Goal: Task Accomplishment & Management: Complete application form

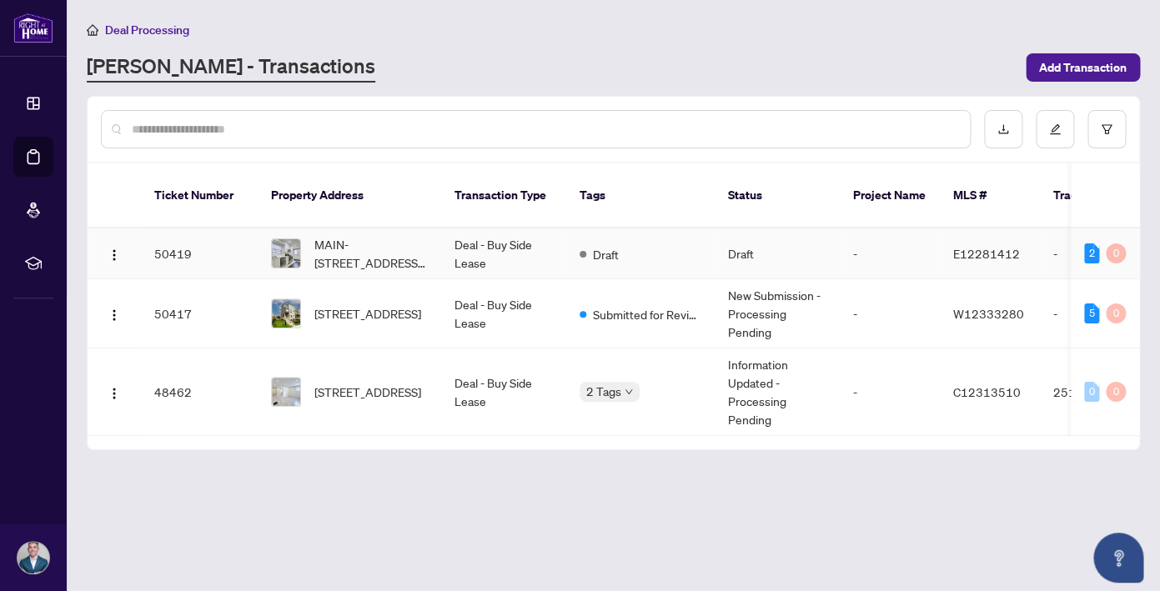
click at [619, 245] on span "Draft" at bounding box center [606, 254] width 26 height 18
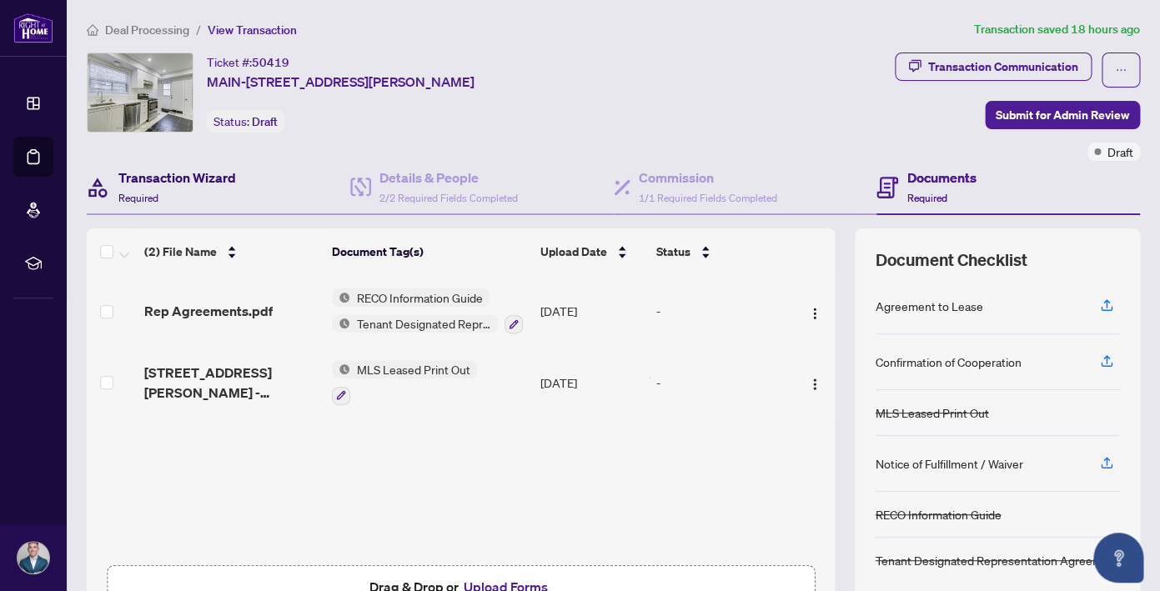
click at [160, 177] on h4 "Transaction Wizard" at bounding box center [177, 178] width 118 height 20
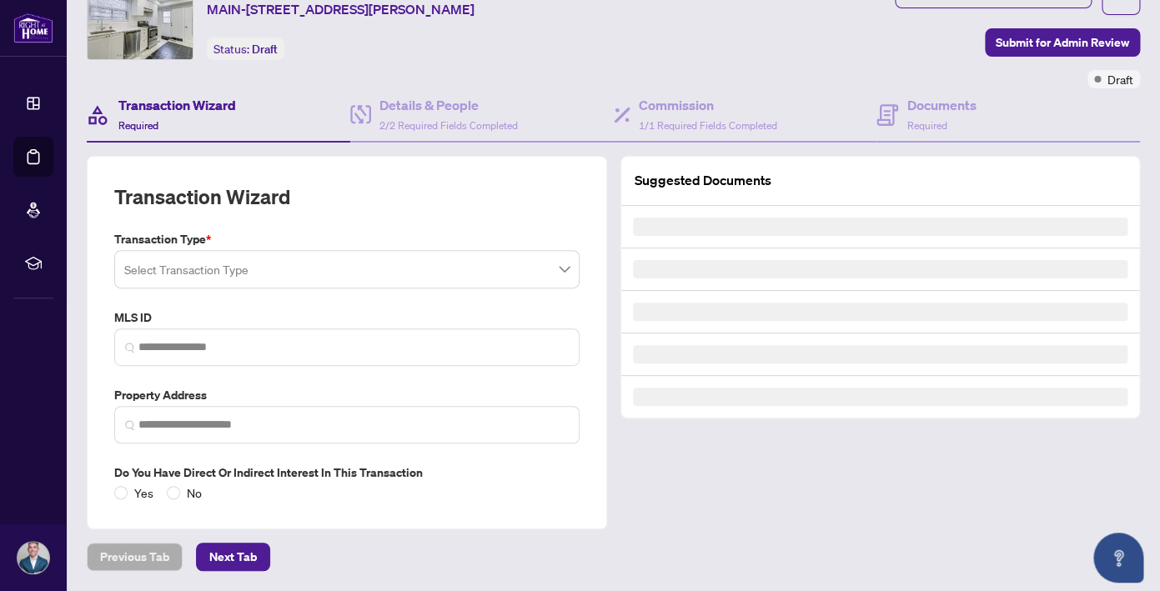
type input "*********"
type input "**********"
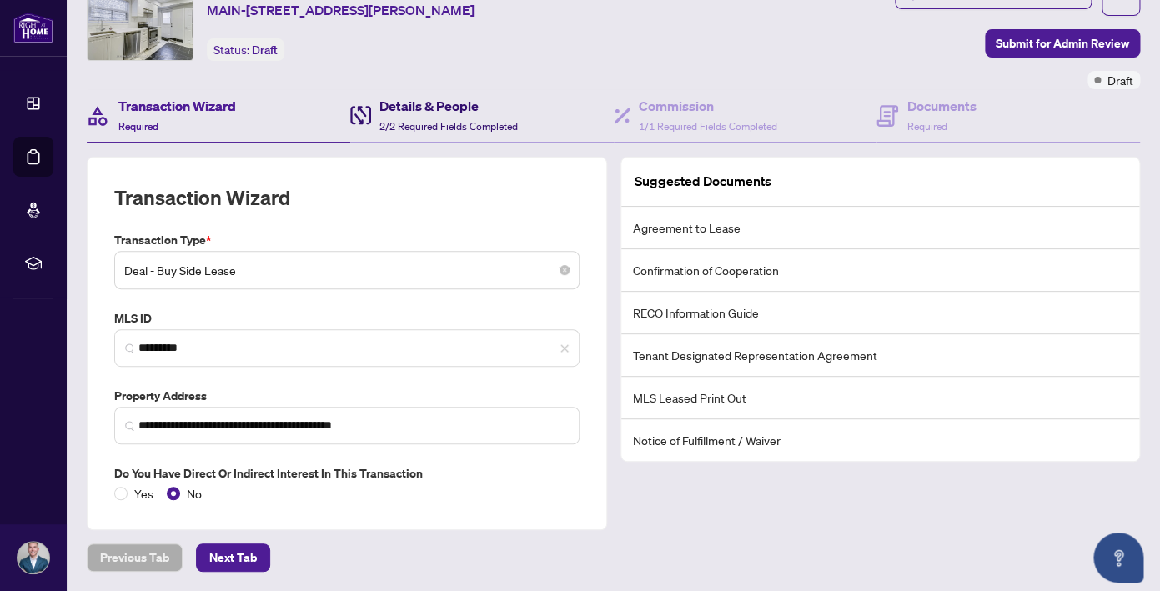
click at [419, 107] on h4 "Details & People" at bounding box center [449, 106] width 138 height 20
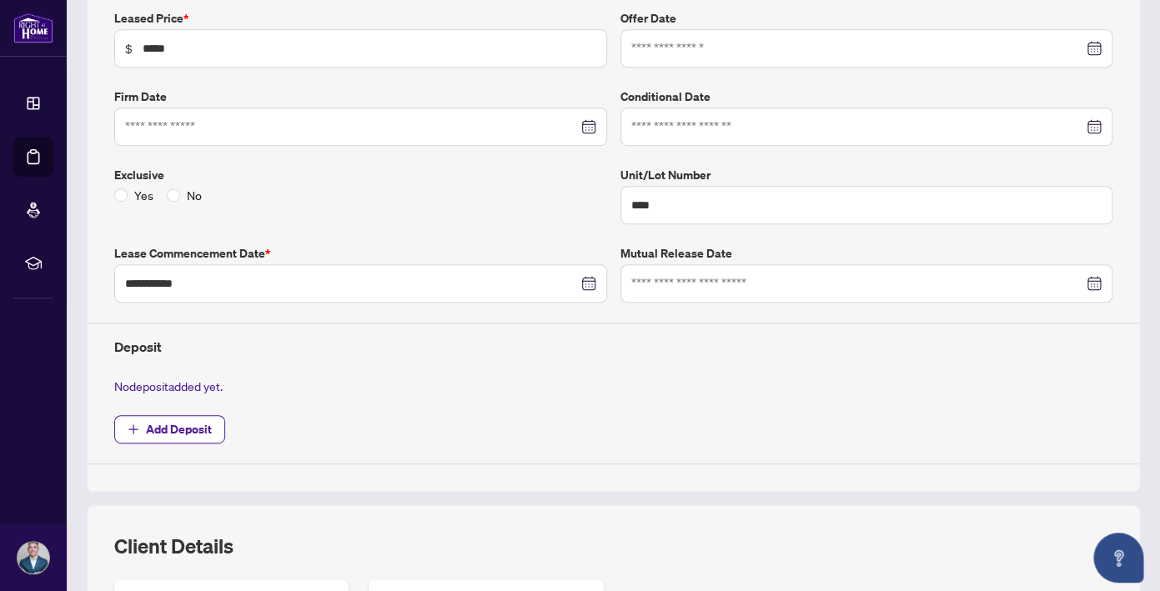
scroll to position [307, 0]
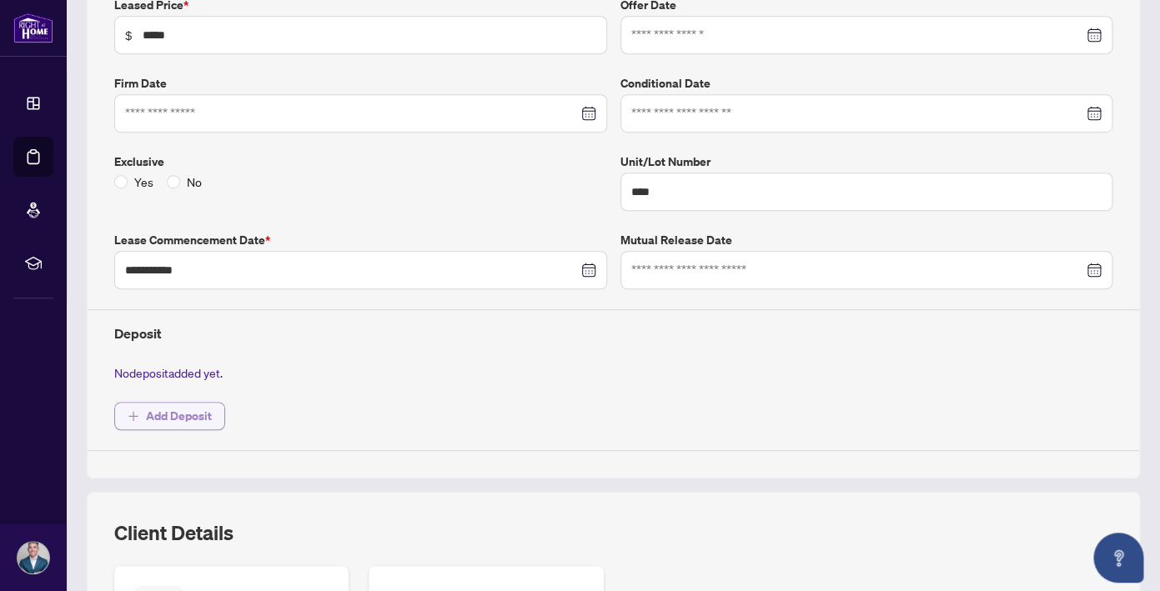
click at [168, 420] on span "Add Deposit" at bounding box center [179, 416] width 66 height 27
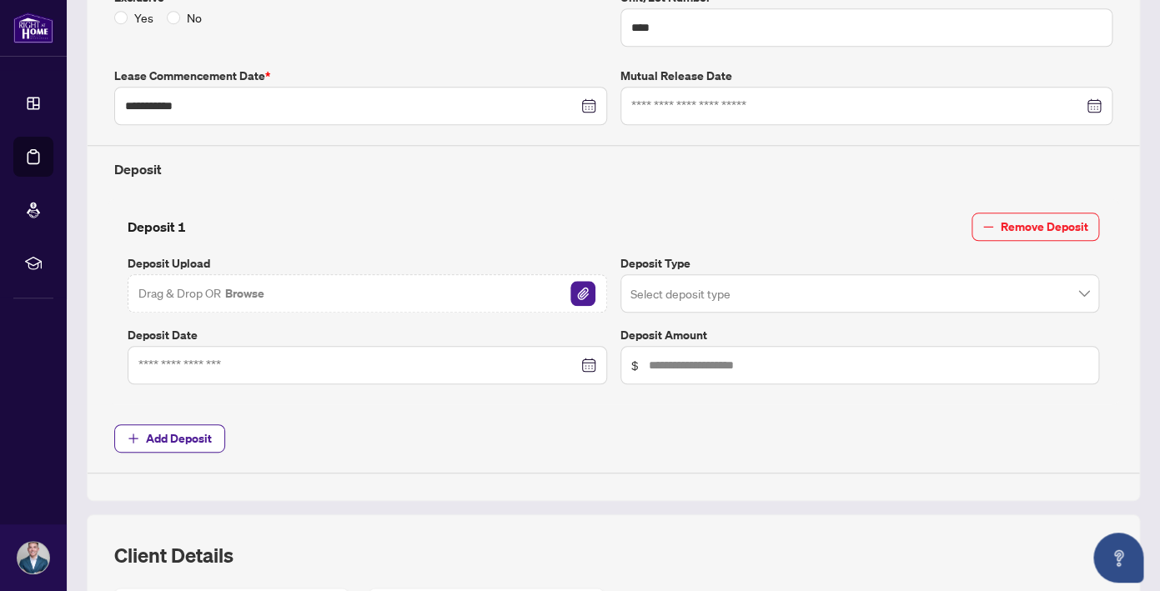
scroll to position [475, 0]
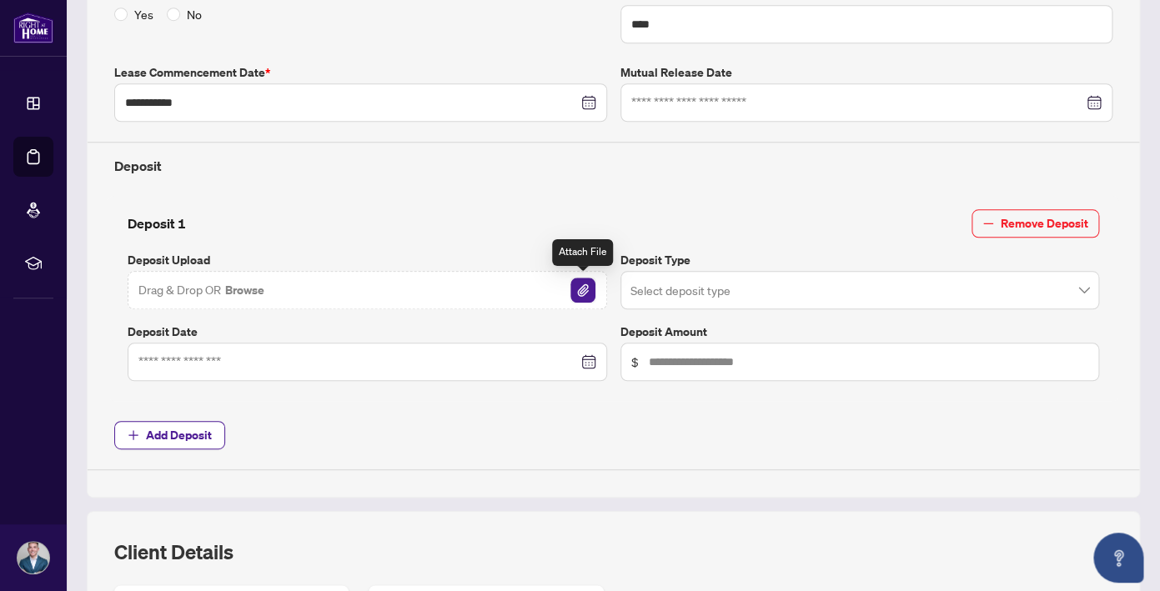
click at [576, 288] on img "button" at bounding box center [583, 290] width 25 height 25
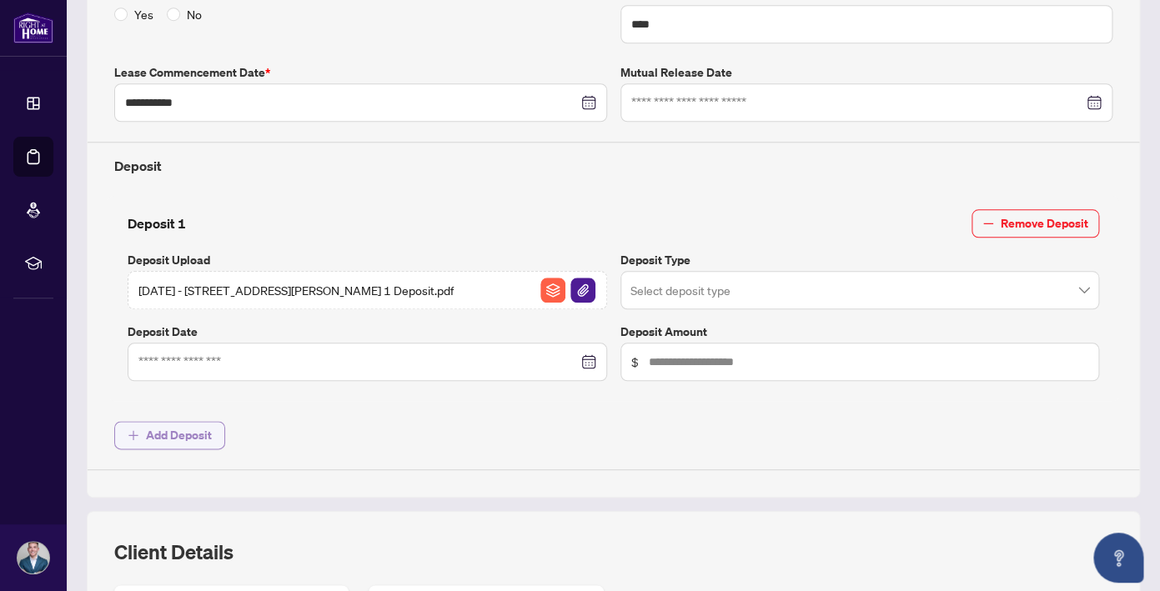
click at [198, 430] on span "Add Deposit" at bounding box center [179, 435] width 66 height 27
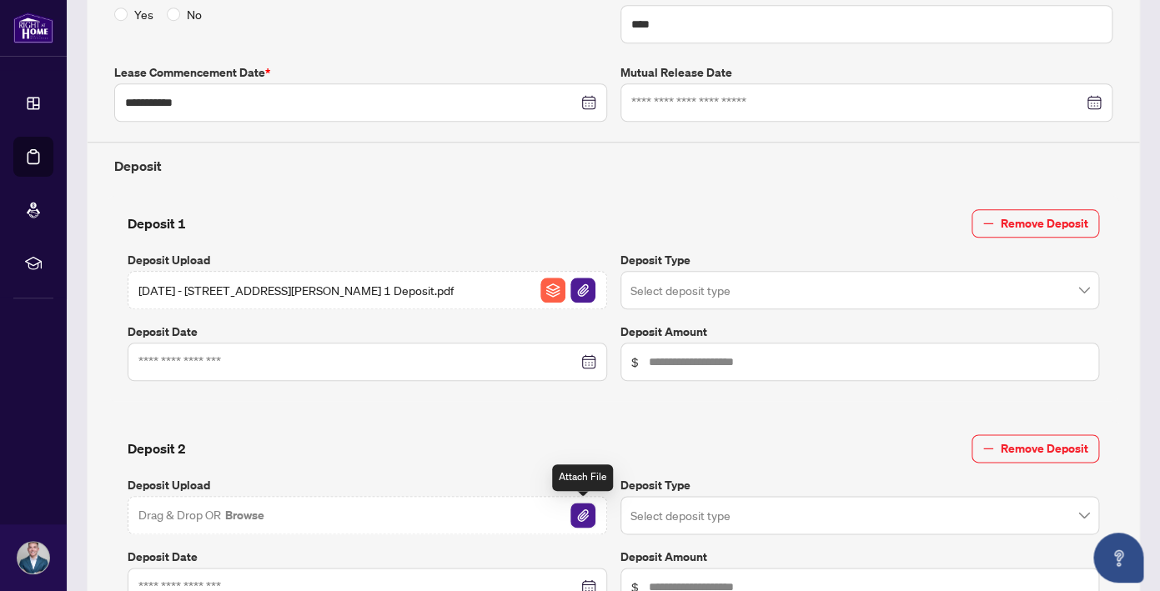
click at [582, 512] on img "button" at bounding box center [583, 515] width 25 height 25
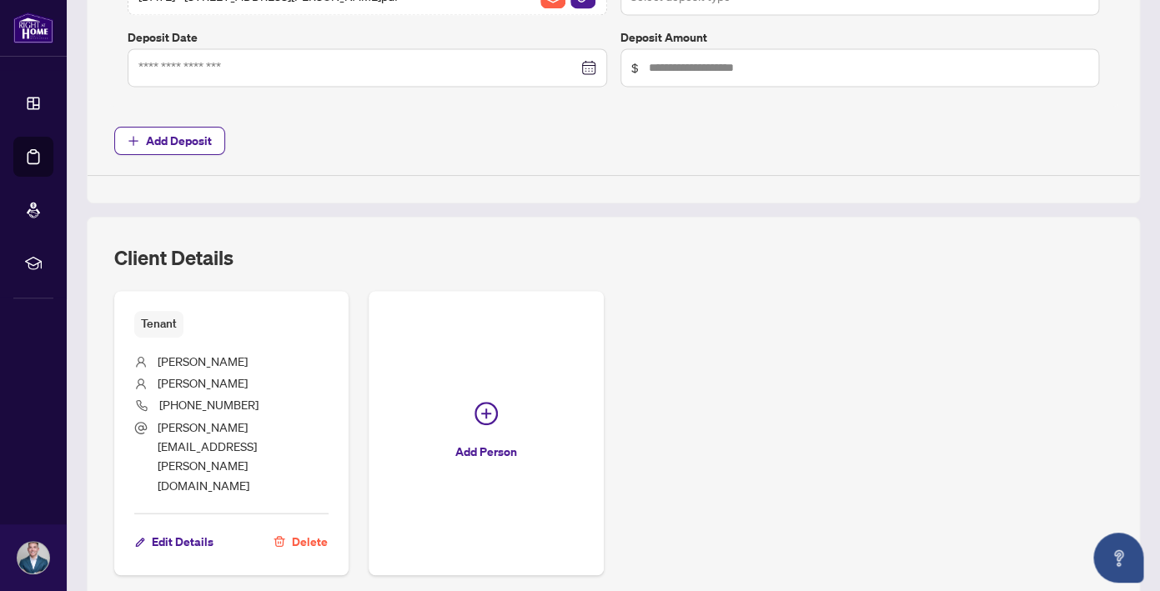
scroll to position [1010, 0]
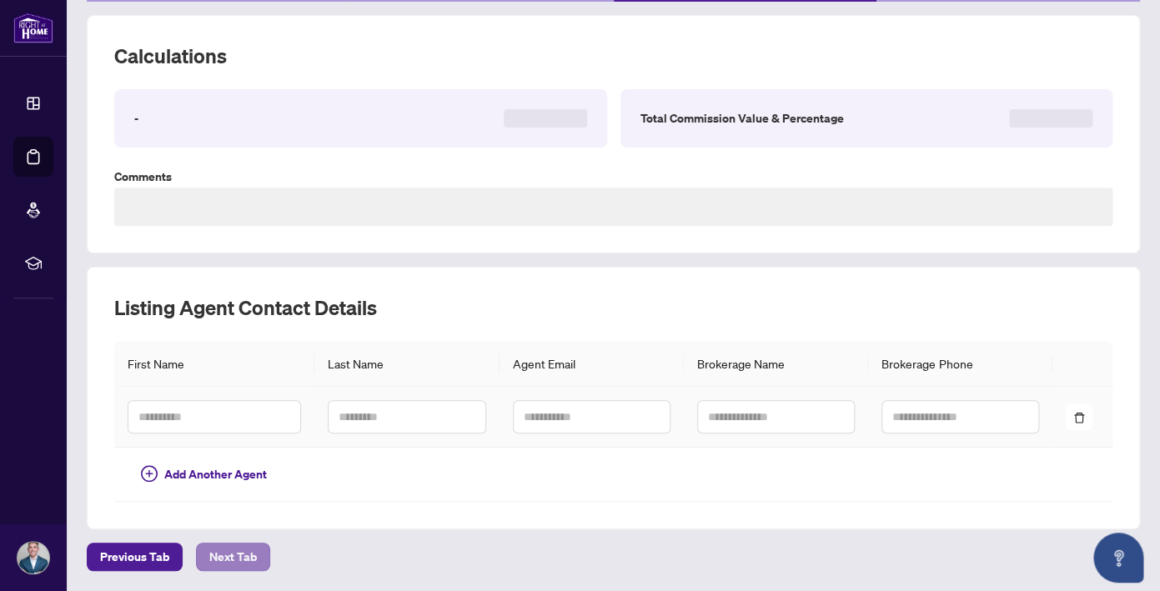
scroll to position [98, 0]
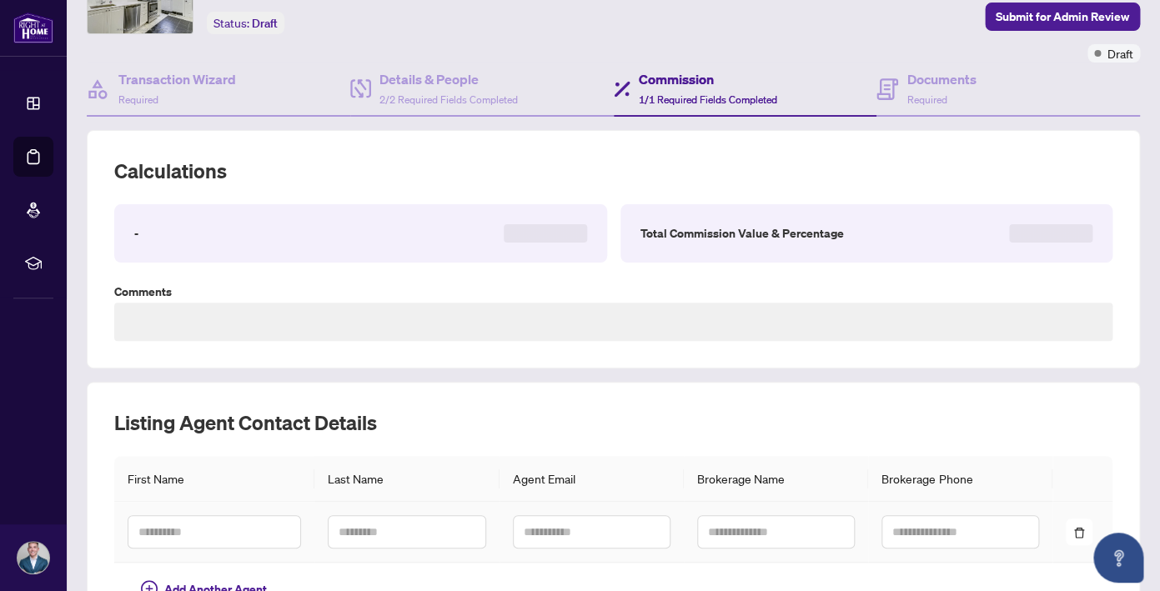
type textarea "**********"
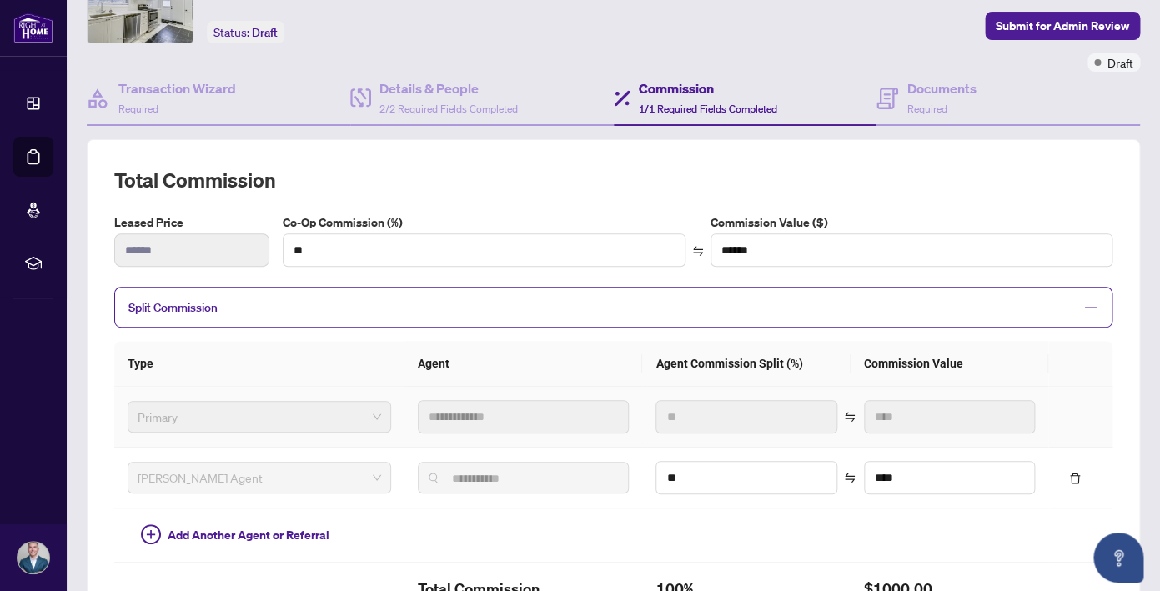
scroll to position [0, 0]
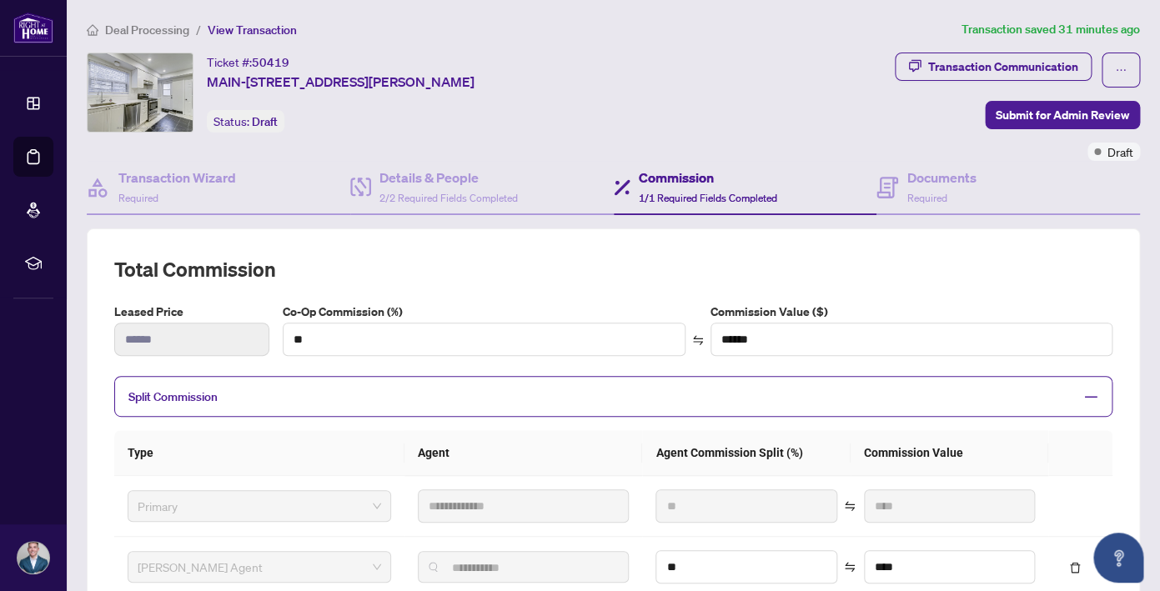
click at [149, 24] on span "Deal Processing" at bounding box center [147, 30] width 84 height 15
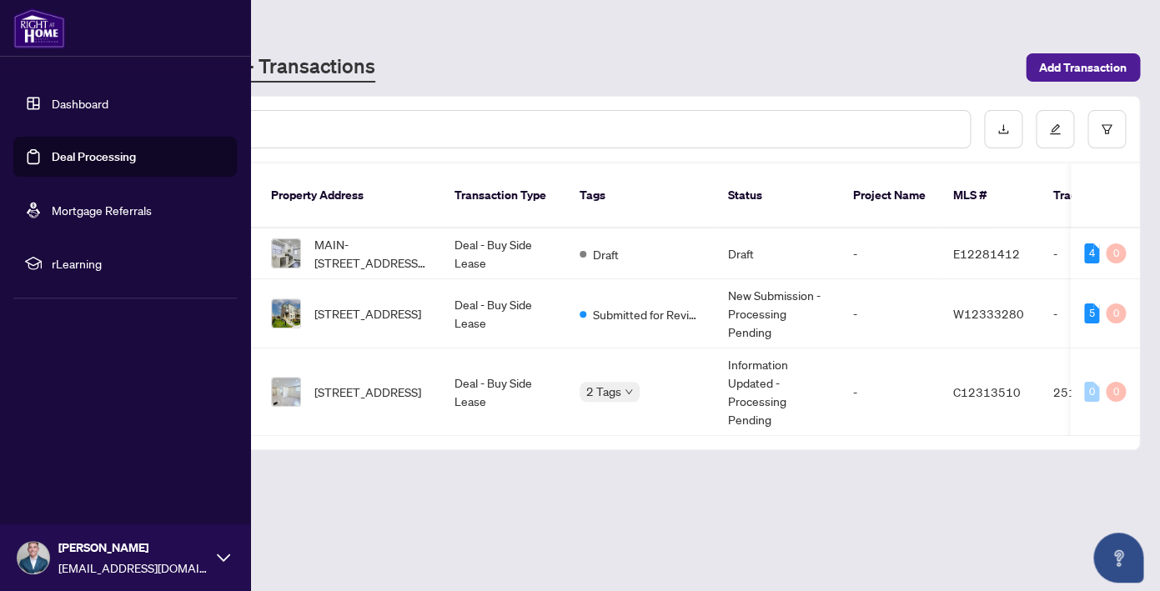
click at [95, 100] on link "Dashboard" at bounding box center [80, 103] width 57 height 15
